Goal: Task Accomplishment & Management: Use online tool/utility

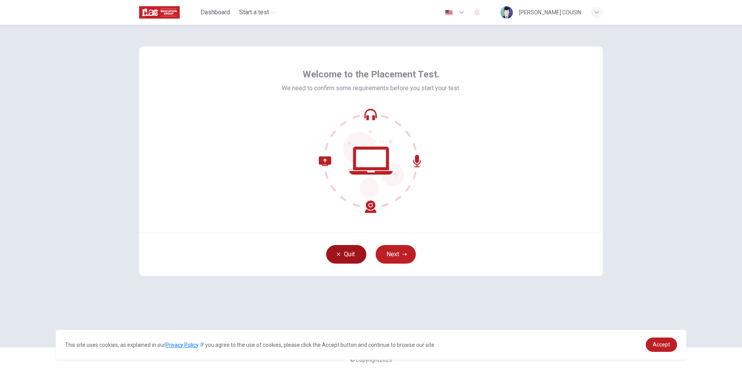
click at [342, 254] on button "Quit" at bounding box center [346, 254] width 40 height 19
click at [347, 259] on button "Quit" at bounding box center [346, 254] width 40 height 19
